Goal: Check status: Check status

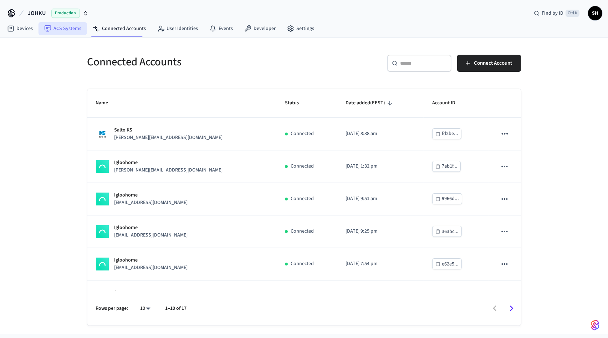
click at [62, 32] on link "ACS Systems" at bounding box center [63, 28] width 49 height 13
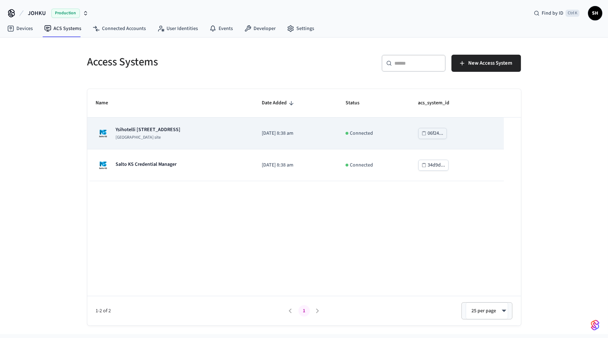
click at [160, 138] on p "[GEOGRAPHIC_DATA] site" at bounding box center [148, 138] width 65 height 6
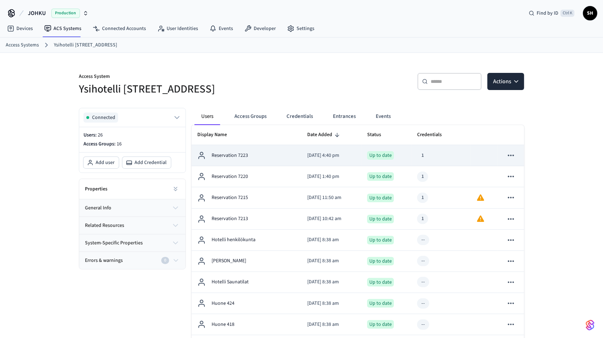
click at [251, 156] on div "Reservation 7223" at bounding box center [246, 155] width 99 height 9
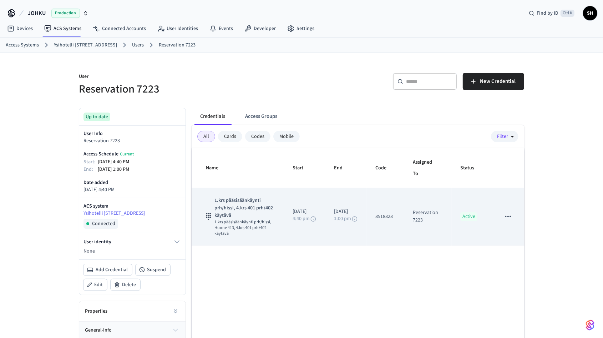
click at [233, 222] on span "1.krs pääsisäänkäynti prh/hissi, Huone 413, 4.krs 401 prh/402 käytävä" at bounding box center [244, 227] width 61 height 17
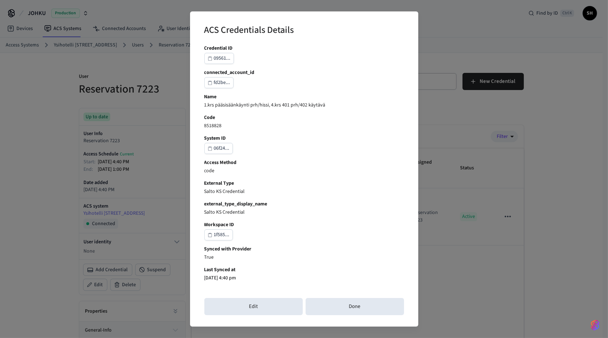
click at [436, 125] on div "ACS Credentials Details Credential ID 09561... connected_account_id fd2be... Na…" at bounding box center [304, 169] width 608 height 338
